Goal: Task Accomplishment & Management: Complete application form

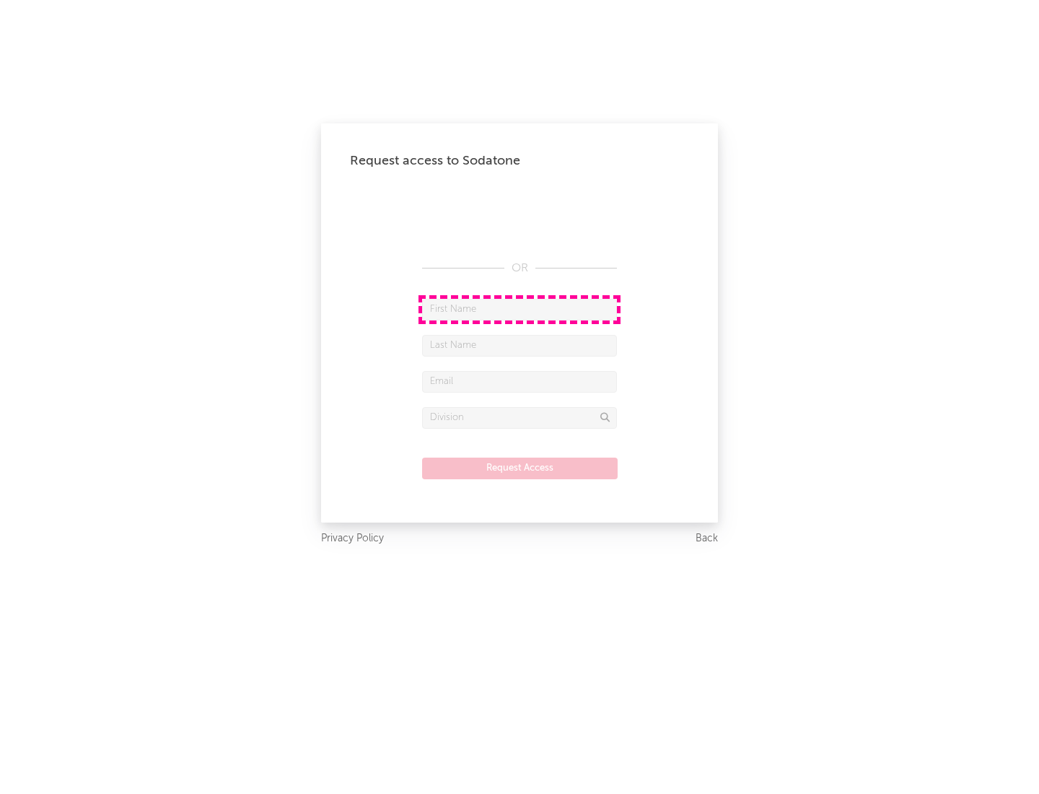
click at [520, 309] on input "text" at bounding box center [519, 310] width 195 height 22
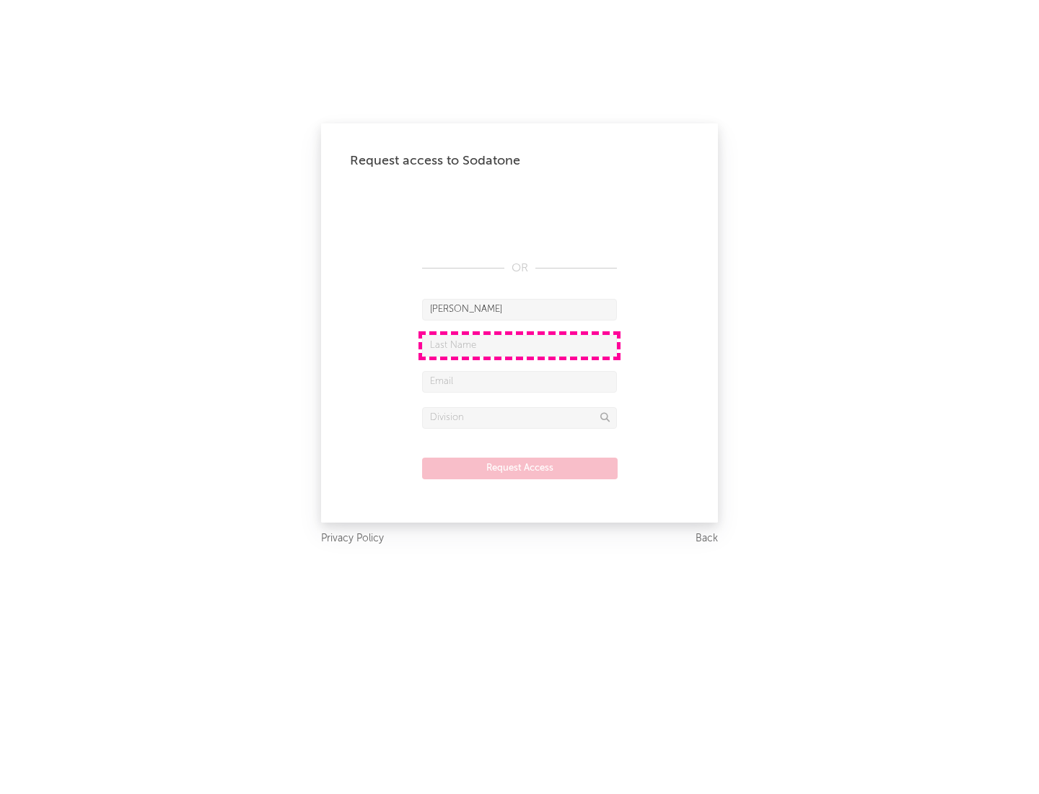
type input "[PERSON_NAME]"
click at [520, 345] on input "text" at bounding box center [519, 346] width 195 height 22
type input "[PERSON_NAME]"
click at [520, 381] on input "text" at bounding box center [519, 382] width 195 height 22
type input "[EMAIL_ADDRESS][DOMAIN_NAME]"
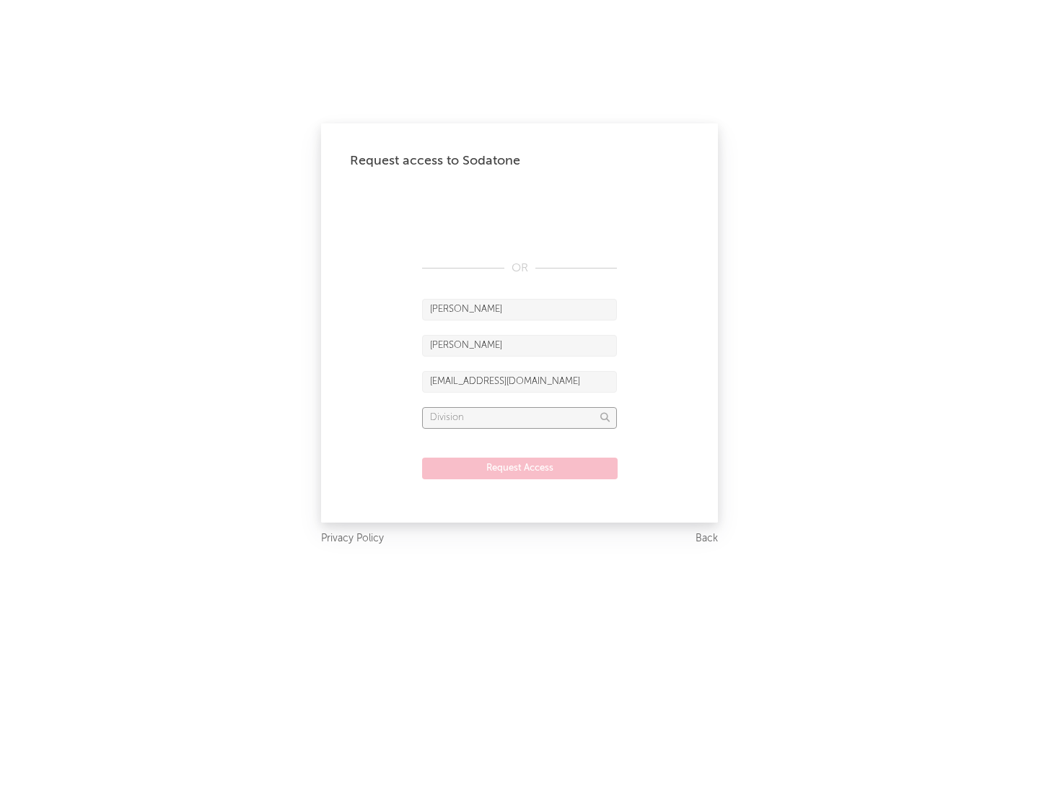
click at [520, 417] on input "text" at bounding box center [519, 418] width 195 height 22
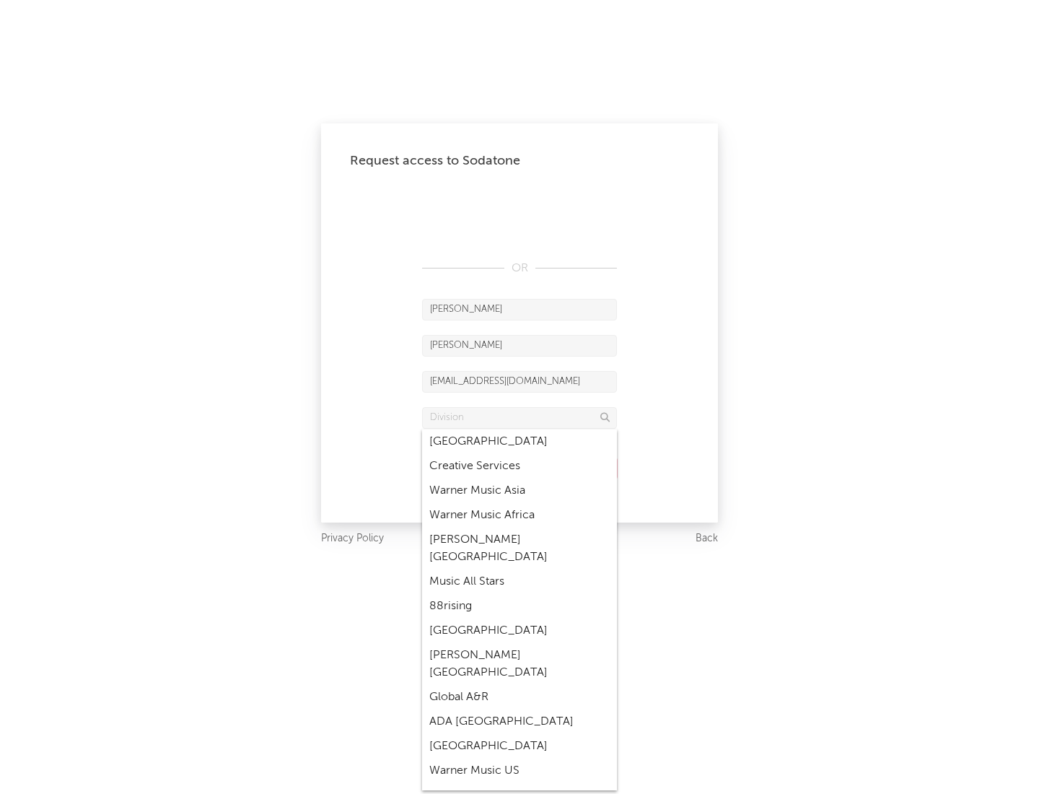
click at [520, 570] on div "Music All Stars" at bounding box center [519, 582] width 195 height 25
type input "Music All Stars"
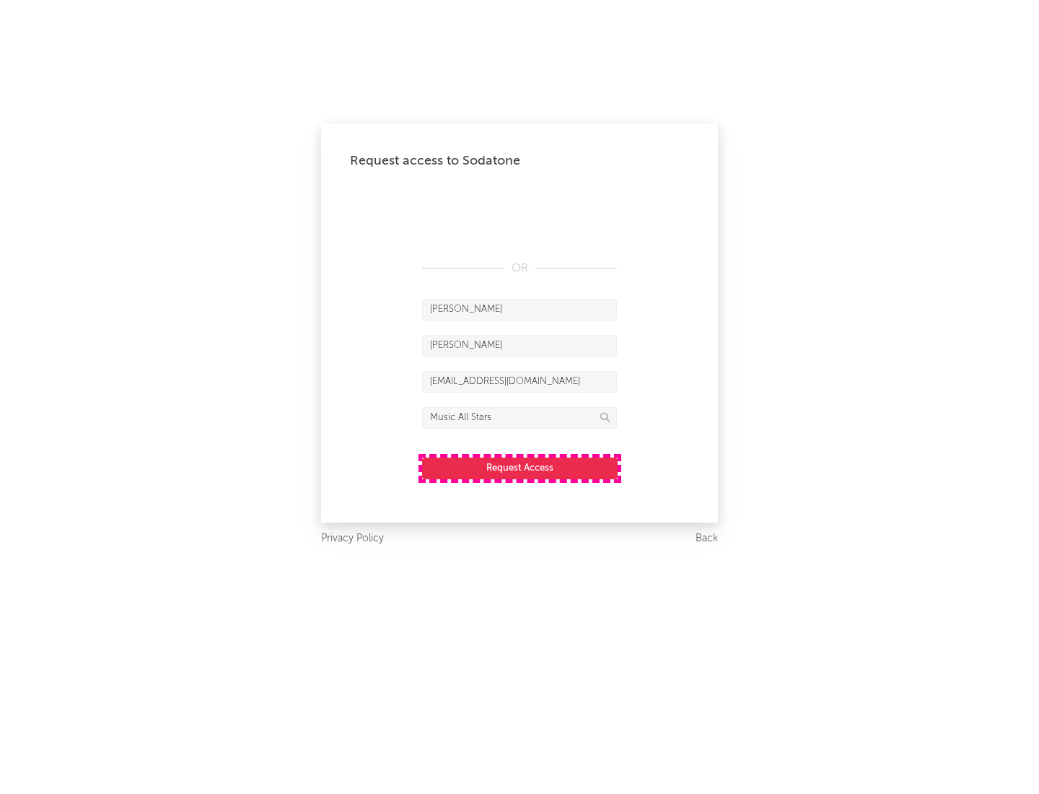
click at [520, 468] on button "Request Access" at bounding box center [520, 469] width 196 height 22
